Goal: Entertainment & Leisure: Consume media (video, audio)

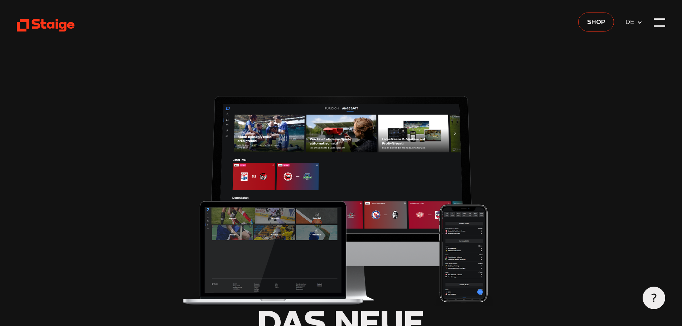
type input "0.8"
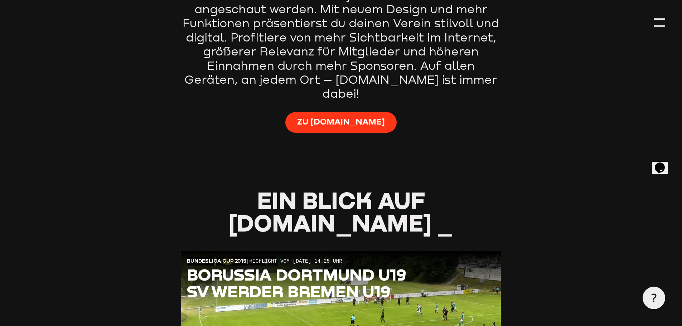
scroll to position [466, 0]
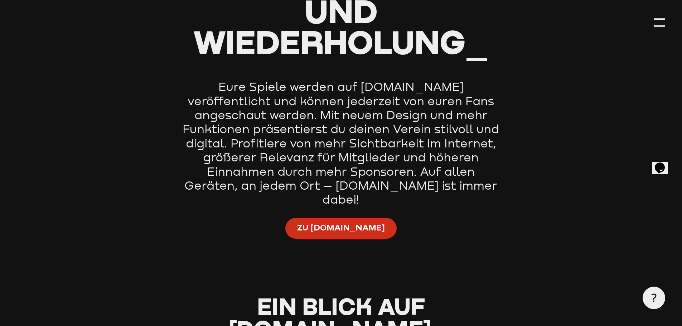
click at [358, 222] on span "Zu [DOMAIN_NAME]" at bounding box center [341, 227] width 88 height 11
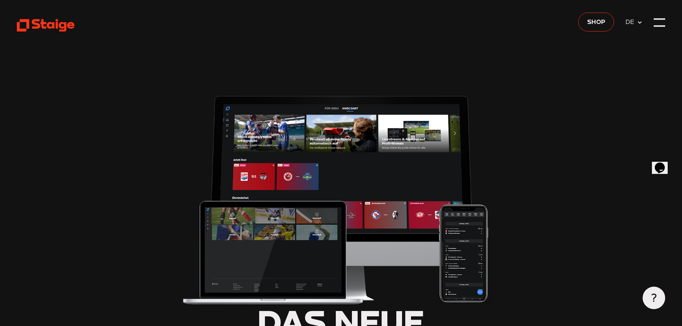
type input "0.8"
